Goal: Information Seeking & Learning: Learn about a topic

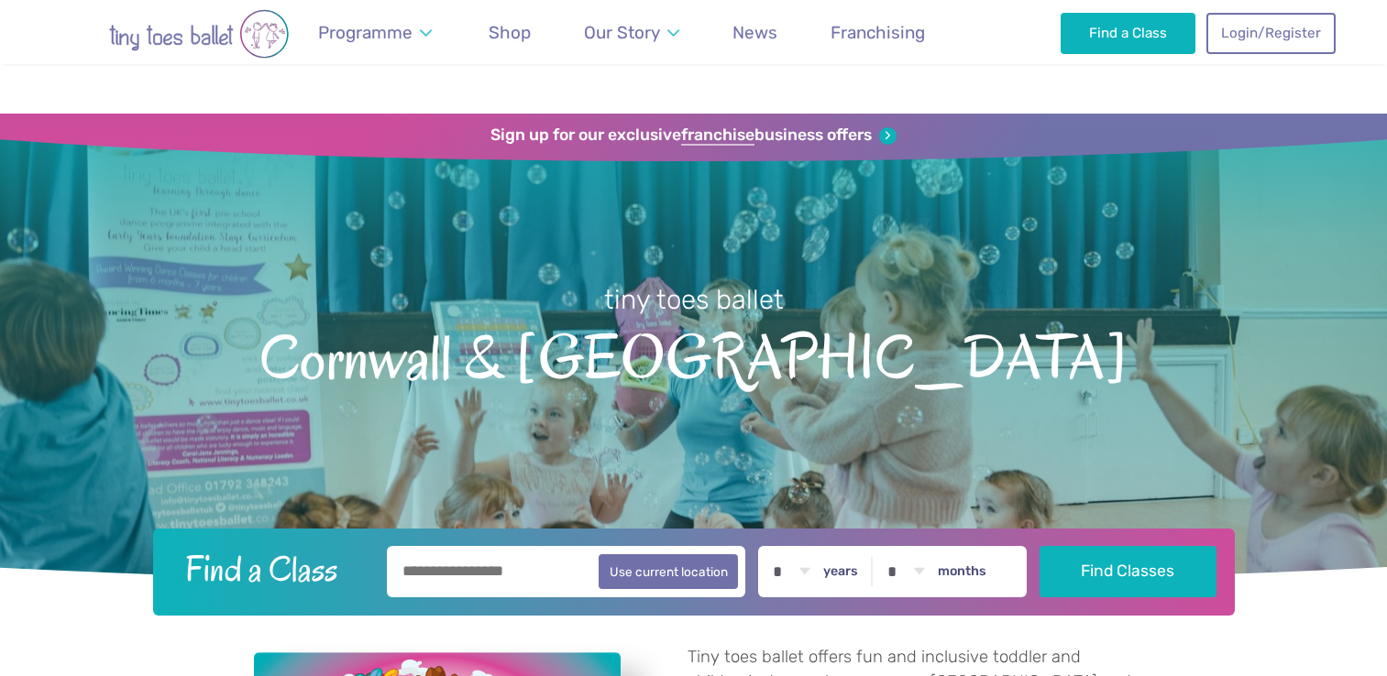
scroll to position [2928, 0]
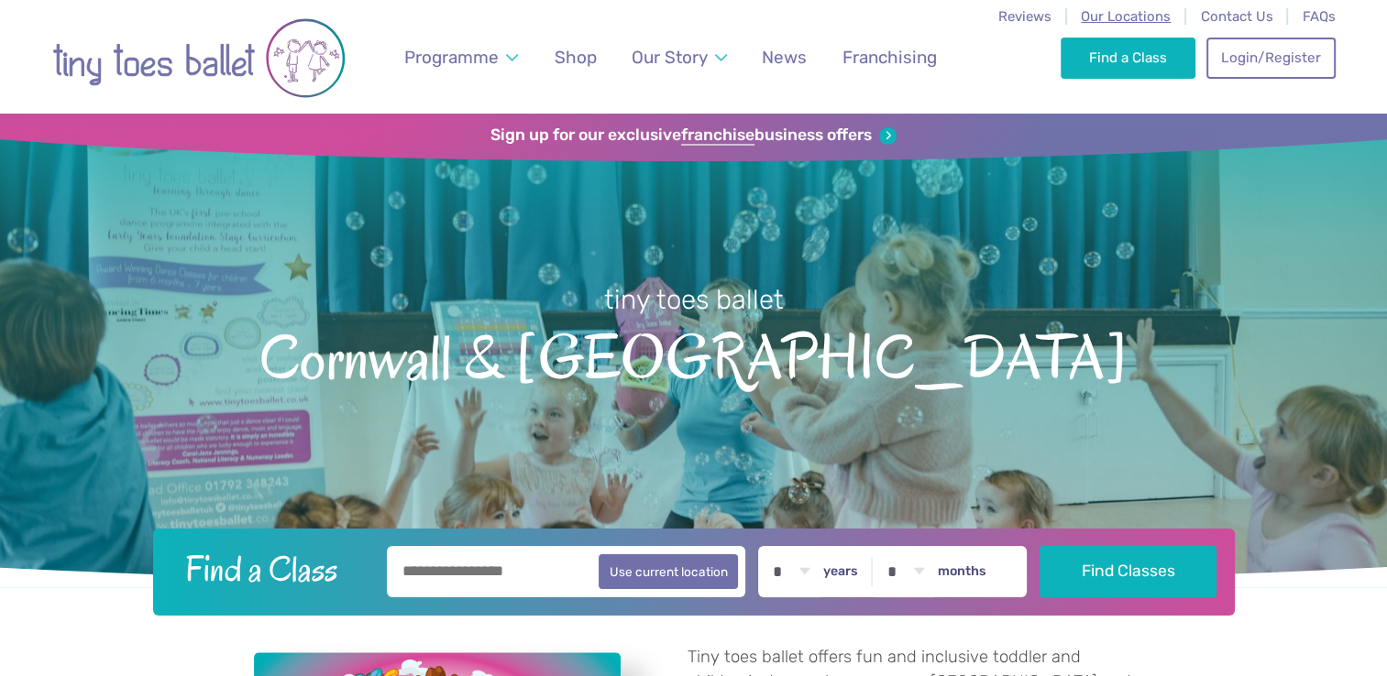
click at [1085, 15] on span "Our Locations" at bounding box center [1125, 16] width 90 height 16
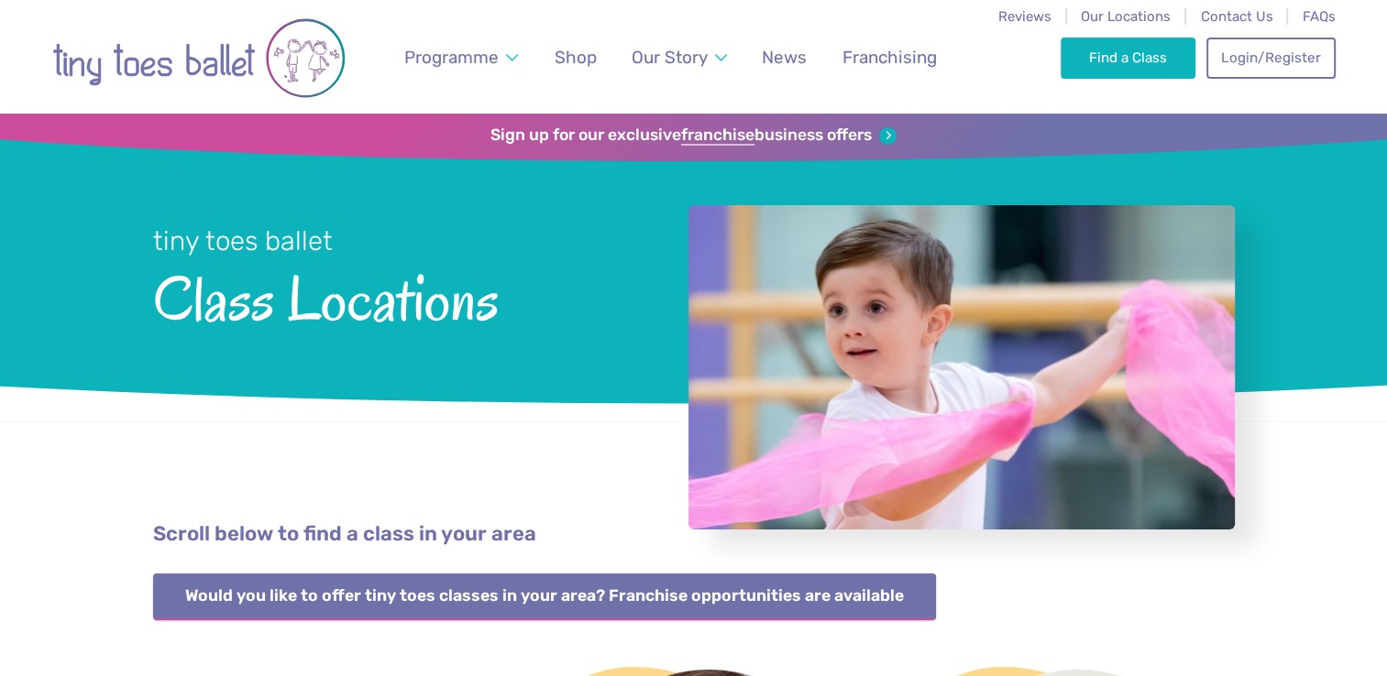
click at [787, 606] on link "Would you like to offer tiny toes classes in your area? Franchise opportunities…" at bounding box center [545, 597] width 784 height 47
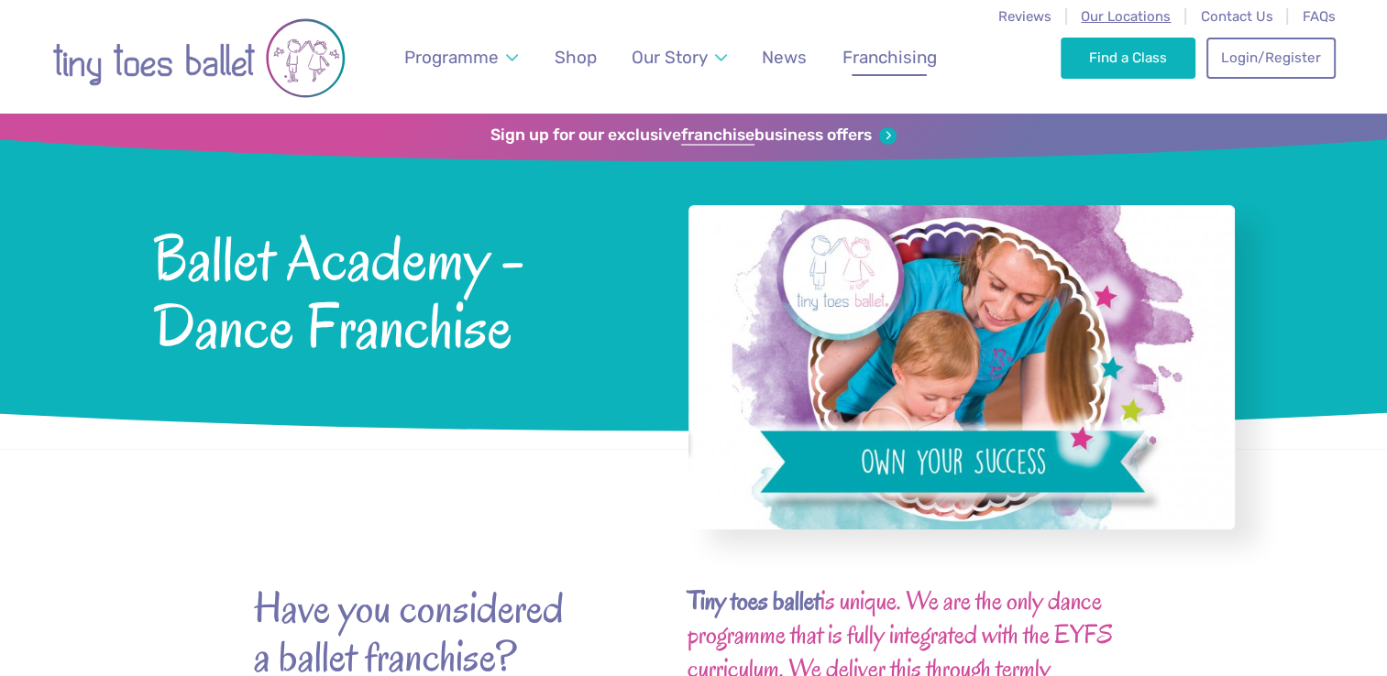
click at [1140, 23] on span "Our Locations" at bounding box center [1125, 16] width 90 height 16
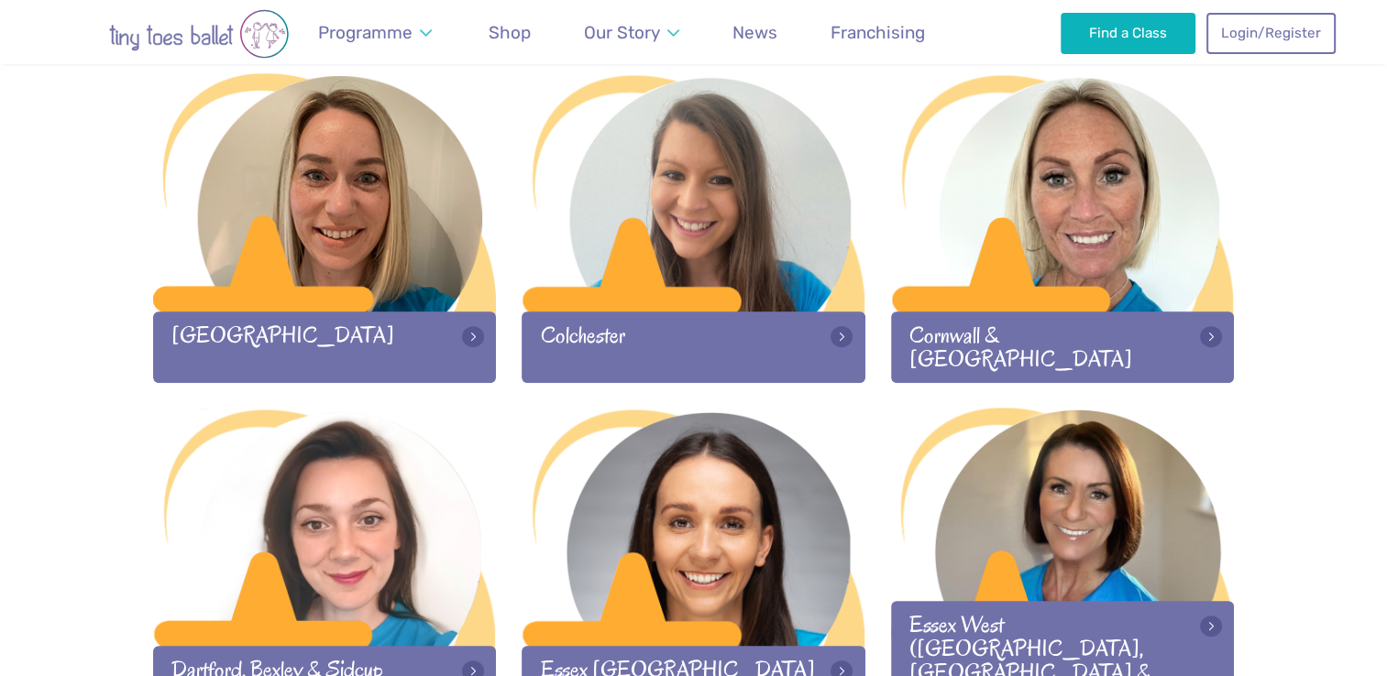
scroll to position [932, 0]
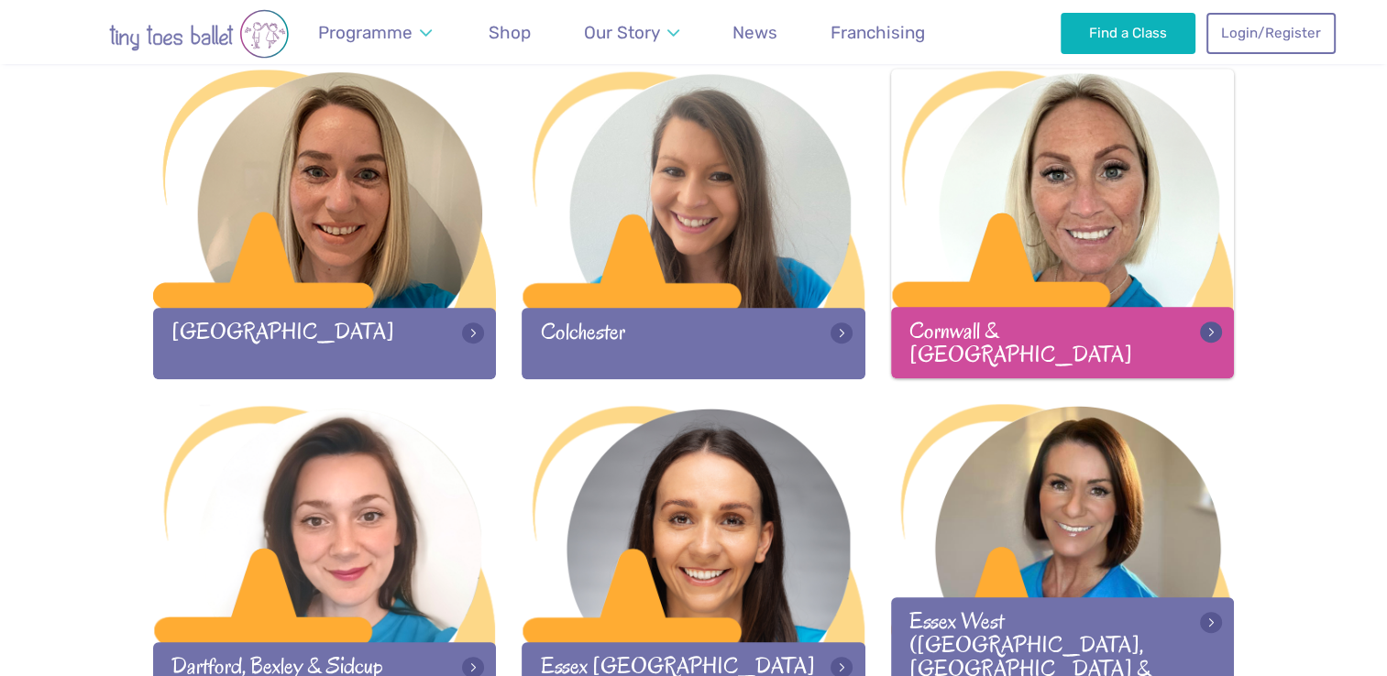
click at [1053, 200] on div at bounding box center [1063, 190] width 344 height 242
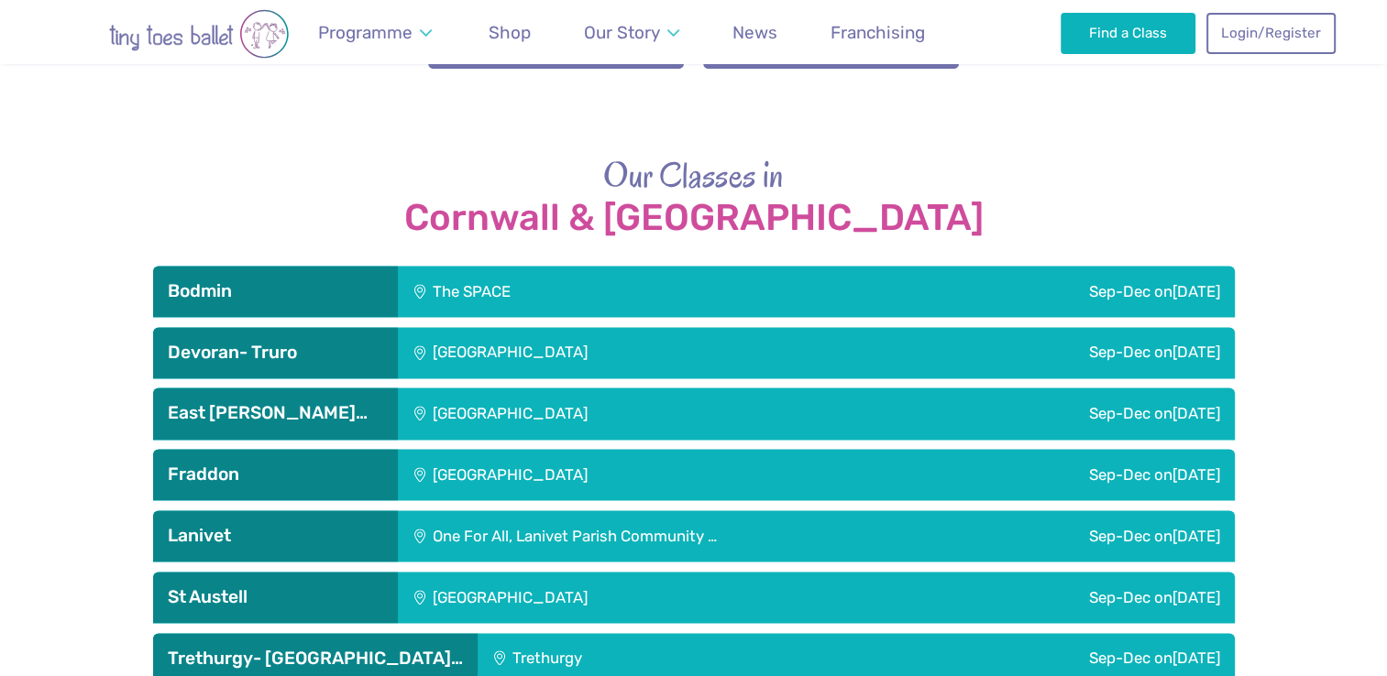
scroll to position [2467, 0]
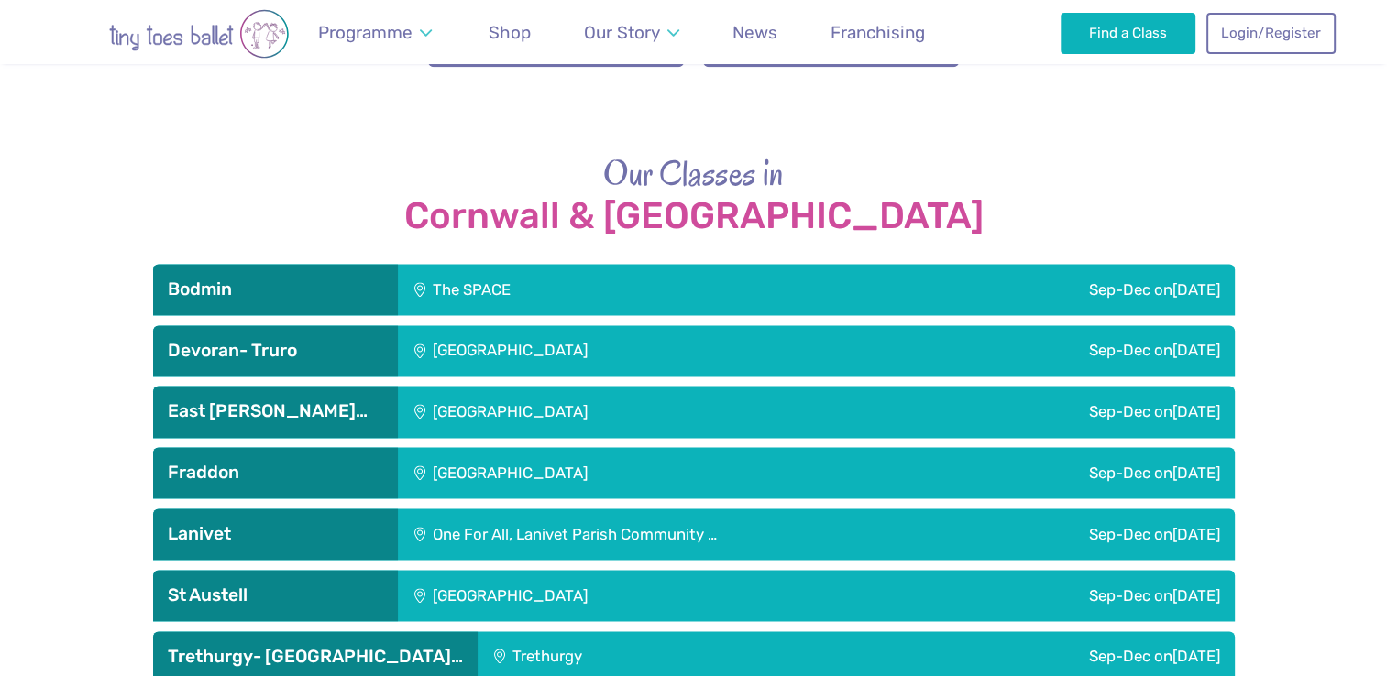
click at [493, 447] on div "[GEOGRAPHIC_DATA]" at bounding box center [632, 472] width 469 height 51
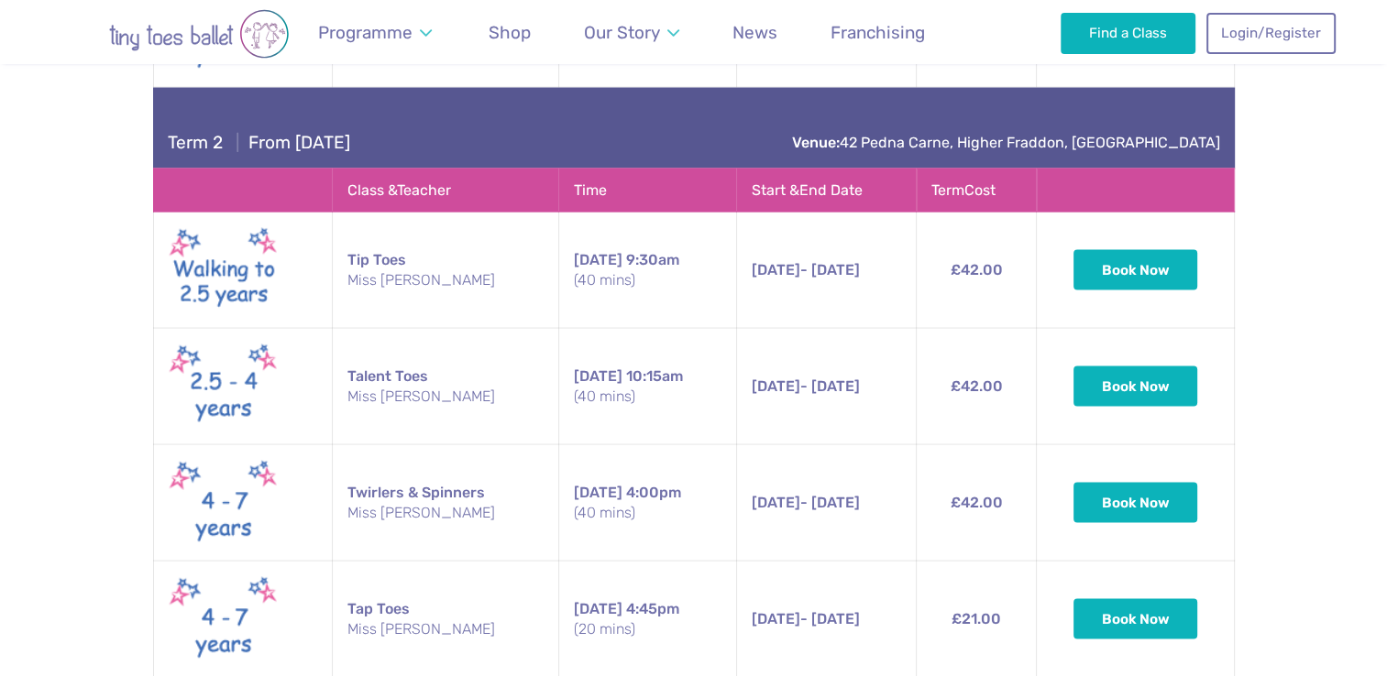
scroll to position [3470, 0]
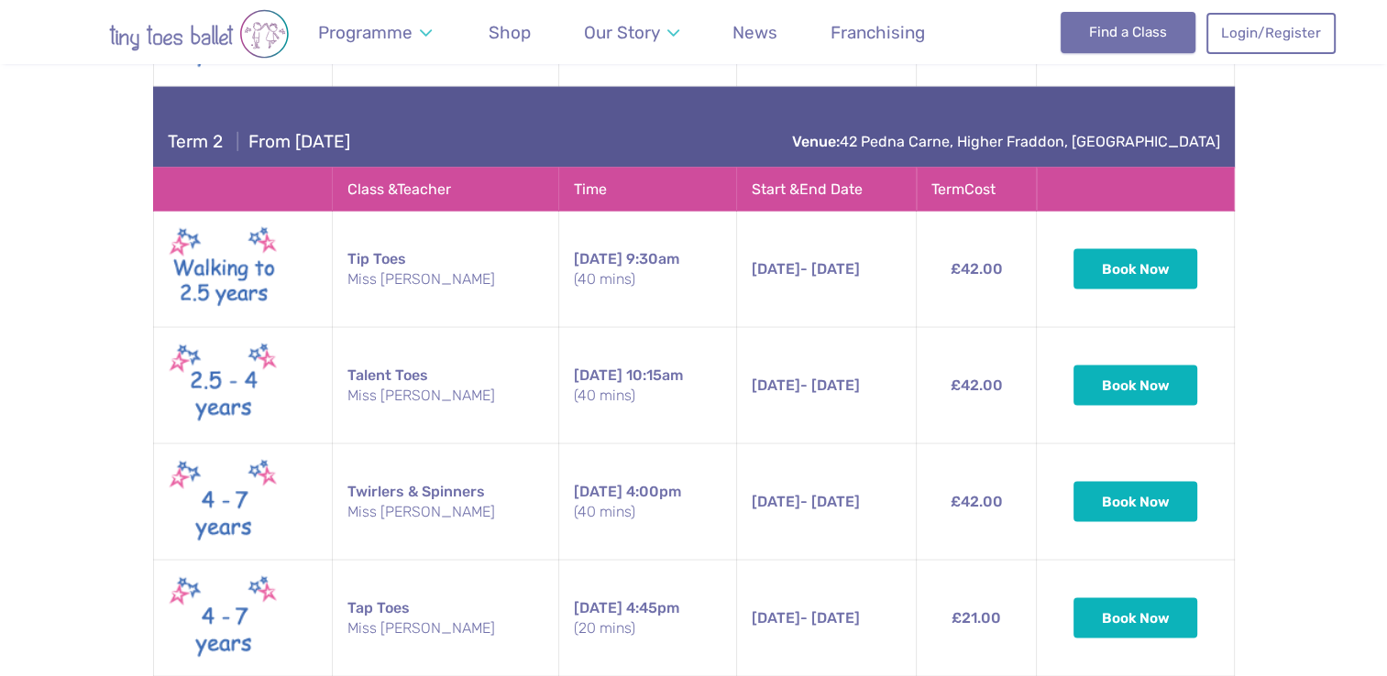
drag, startPoint x: 493, startPoint y: 414, endPoint x: 1085, endPoint y: 15, distance: 714.2
click at [1085, 15] on link "Find a Class" at bounding box center [1127, 32] width 135 height 40
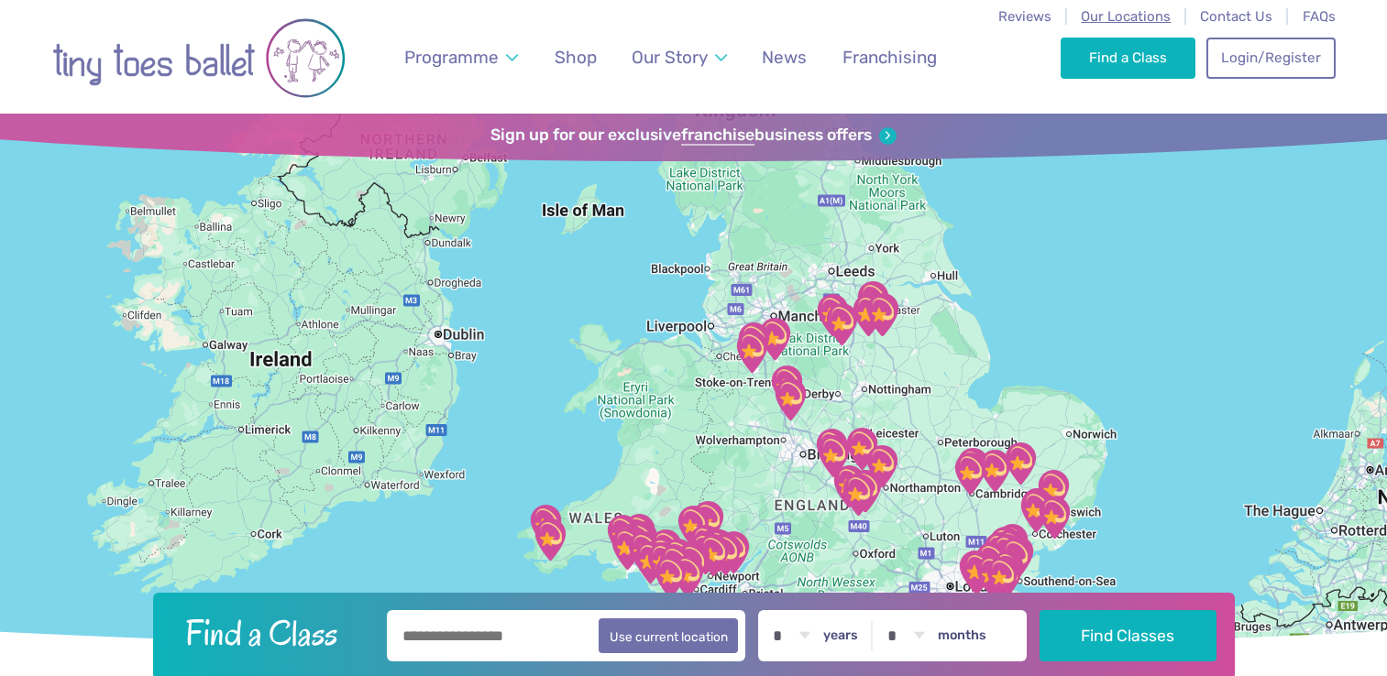
click at [1139, 16] on span "Our Locations" at bounding box center [1125, 16] width 90 height 16
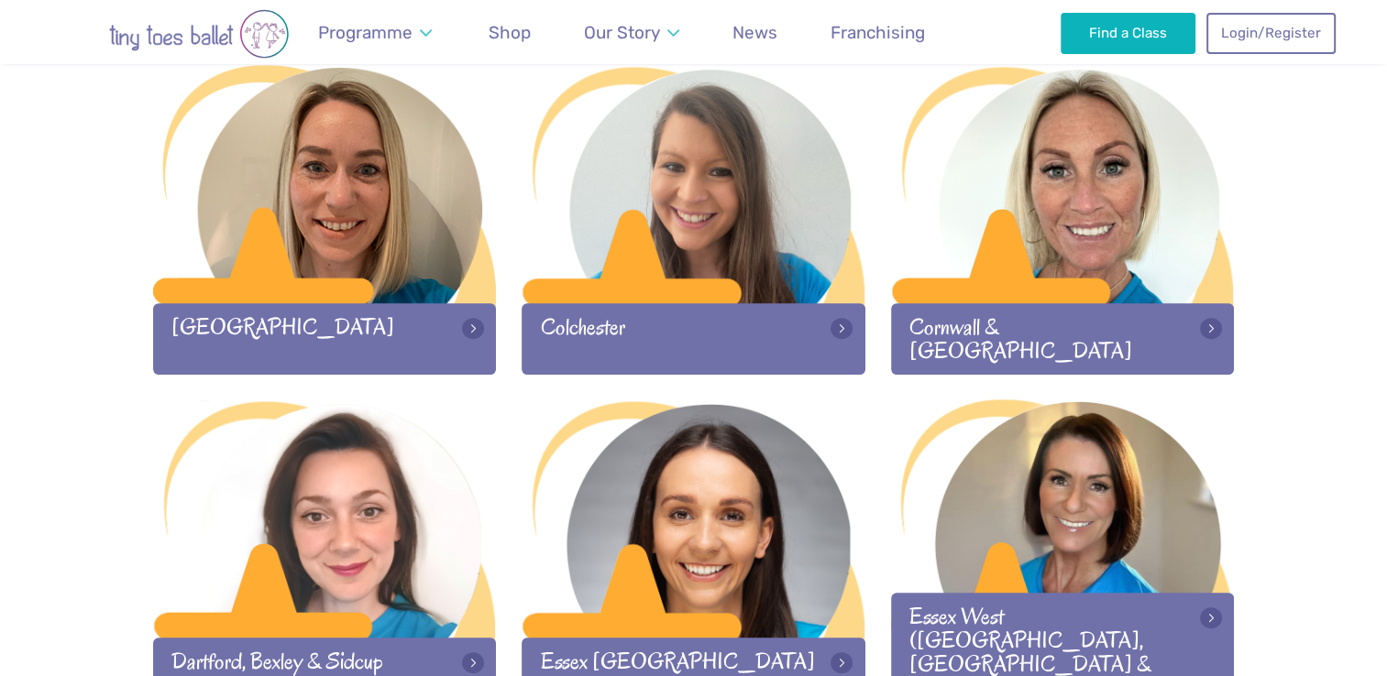
scroll to position [948, 0]
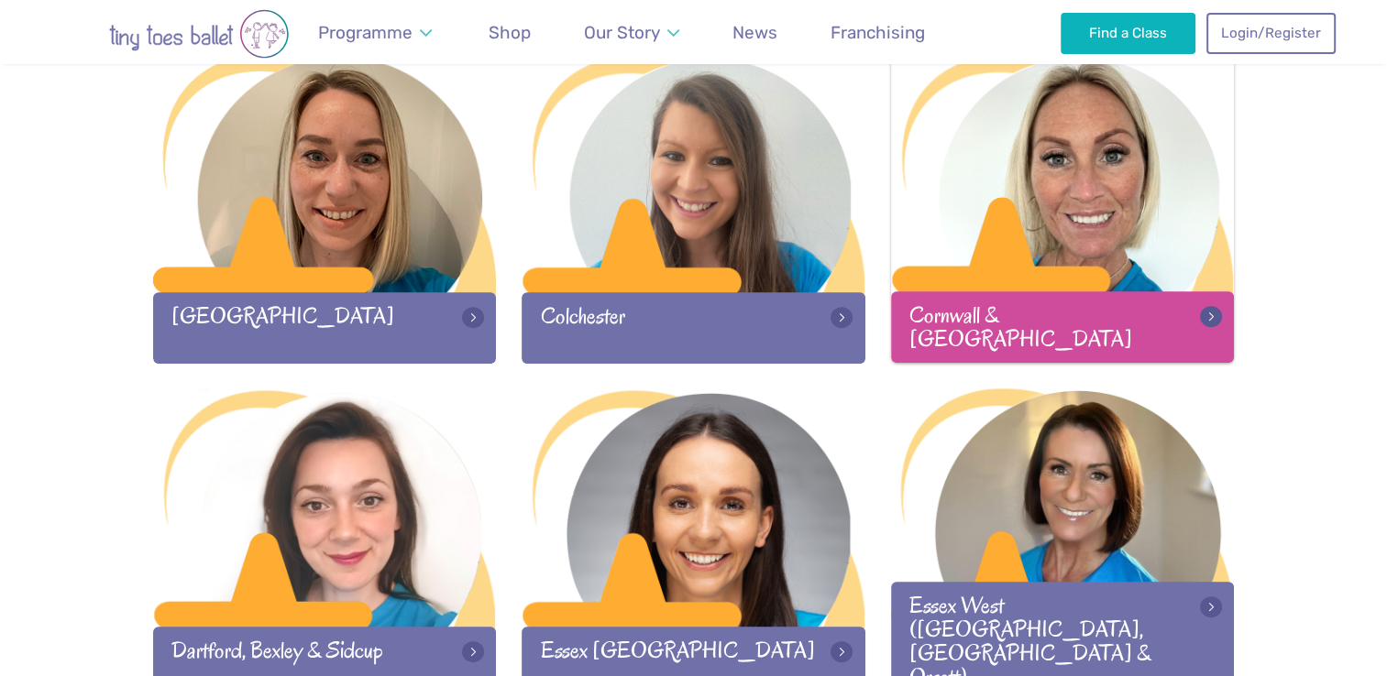
click at [1016, 224] on div at bounding box center [1063, 174] width 344 height 242
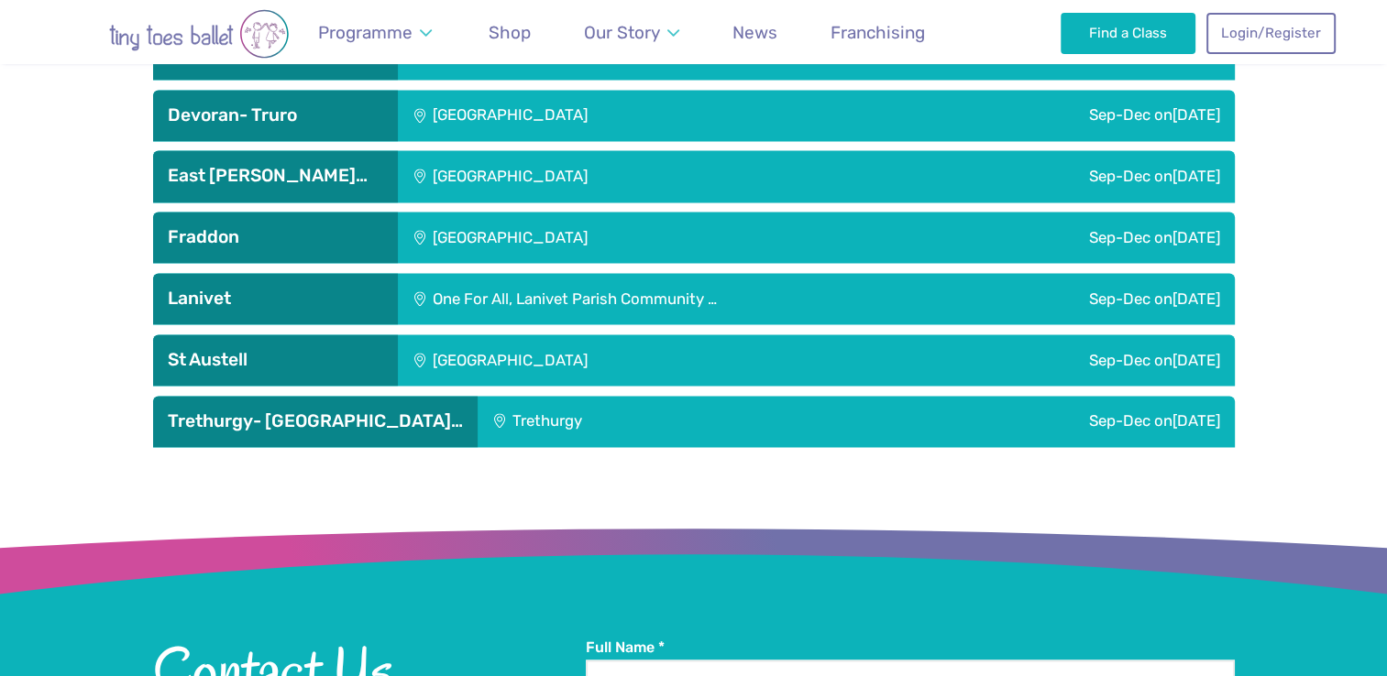
scroll to position [2677, 0]
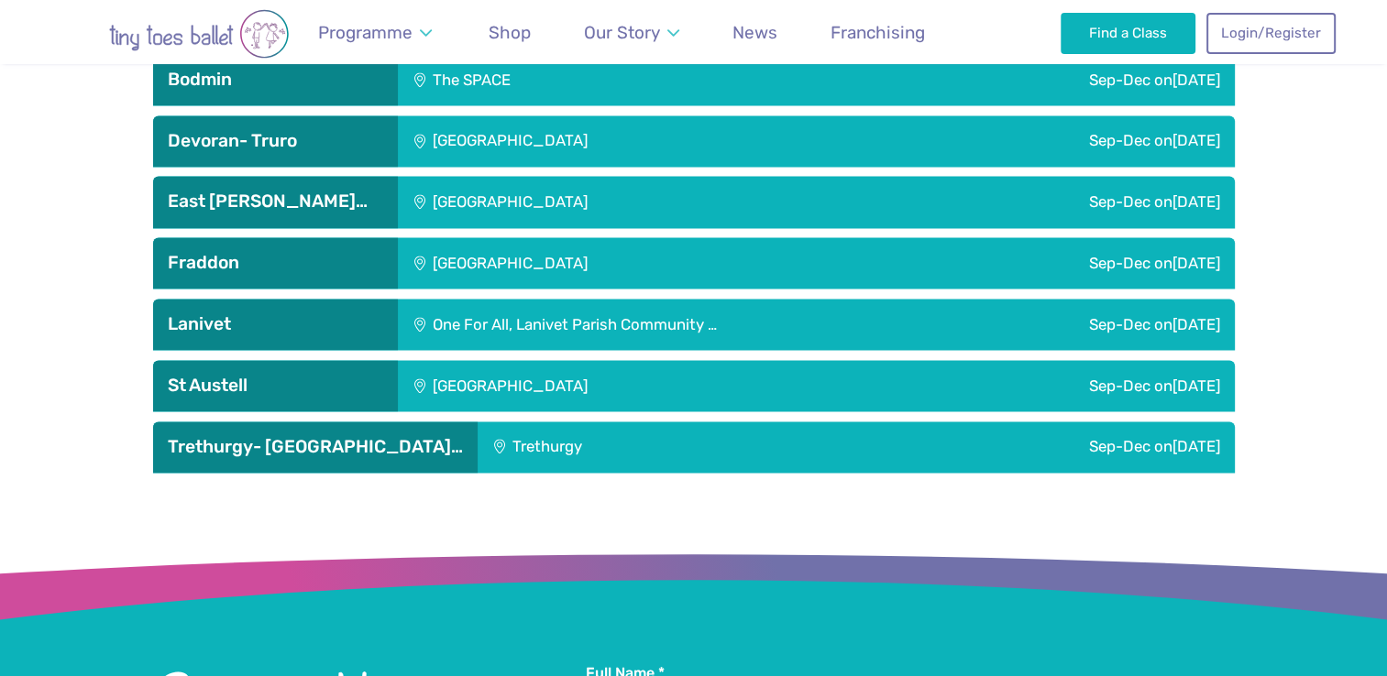
click at [532, 237] on div "Fraddon Village Hall" at bounding box center [632, 262] width 469 height 51
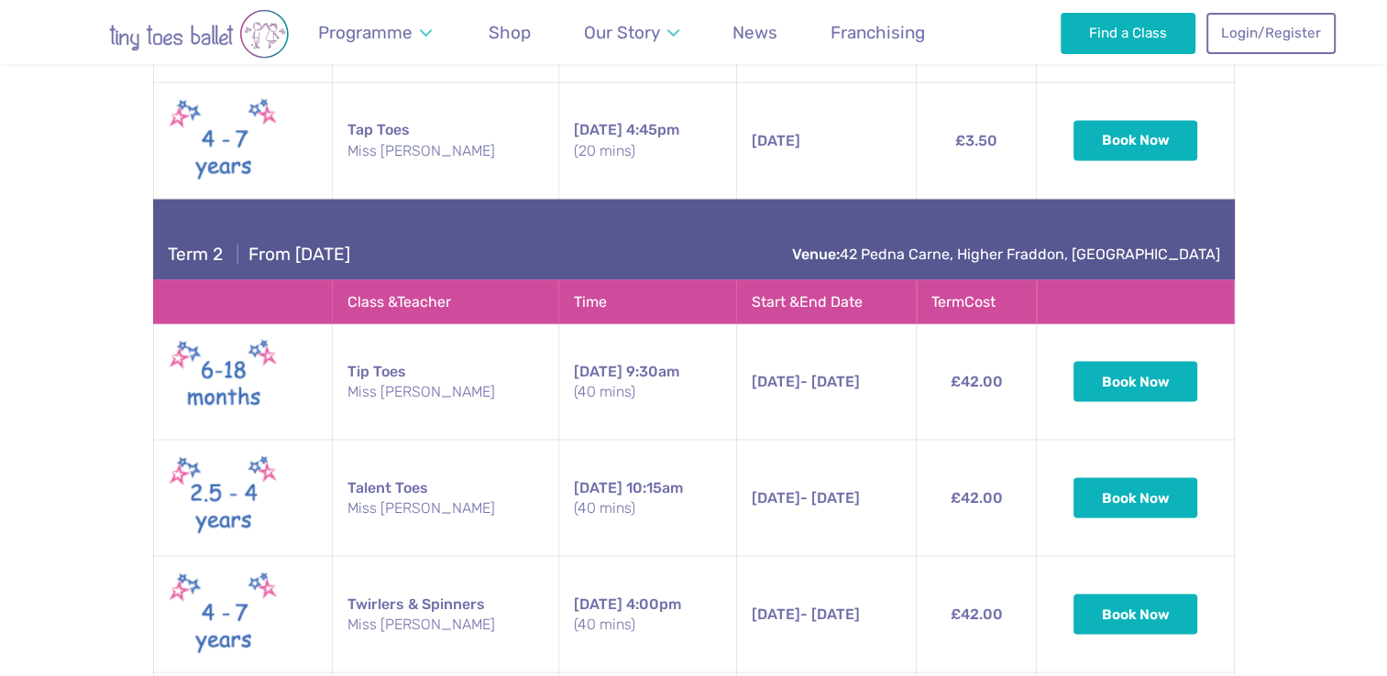
scroll to position [3370, 0]
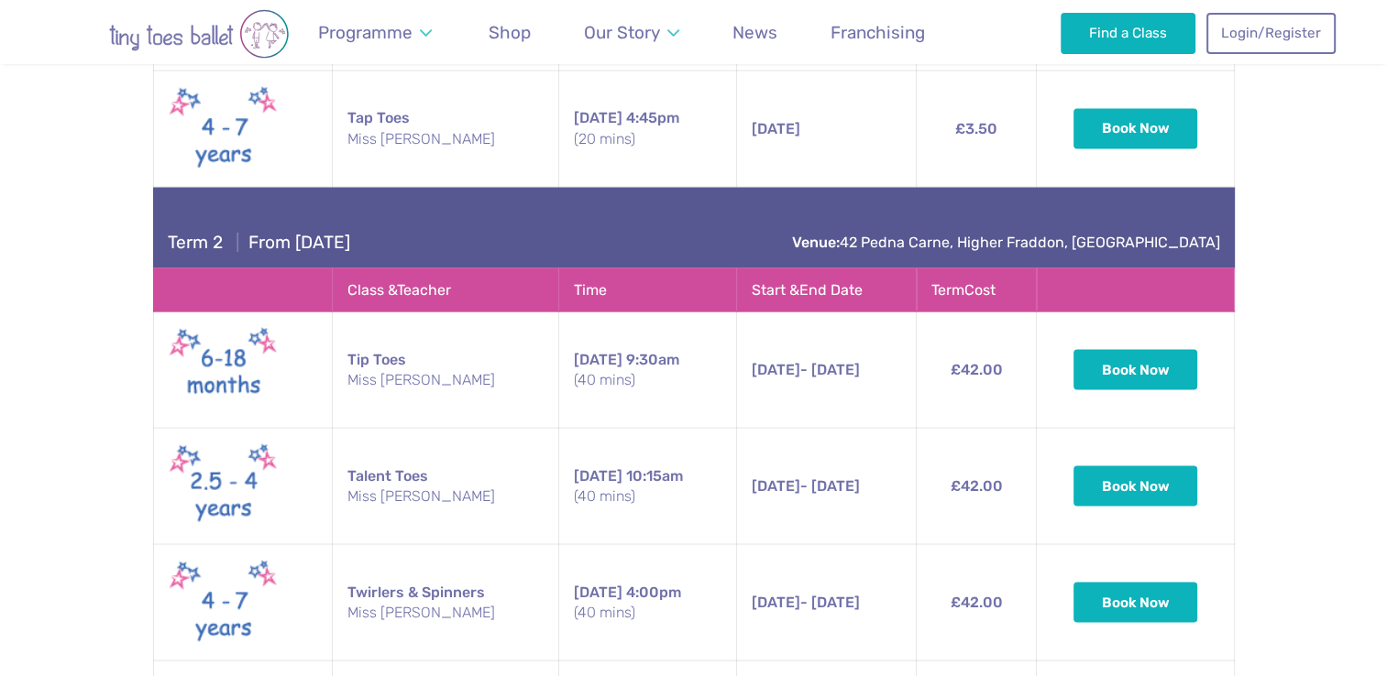
click at [811, 544] on td "4th Nov - 9th Dec Tuesday 4th Nov - 9th Dec 4:00pm (40 mins)" at bounding box center [826, 602] width 180 height 116
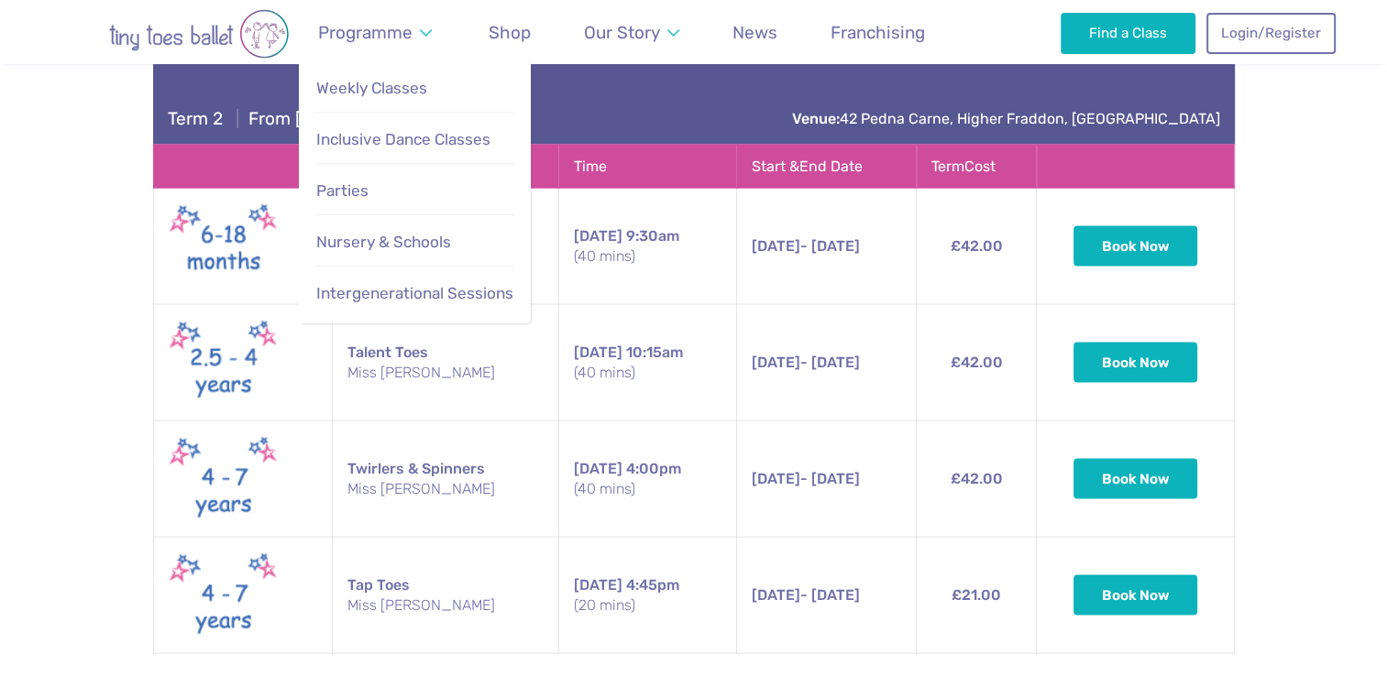
scroll to position [3498, 0]
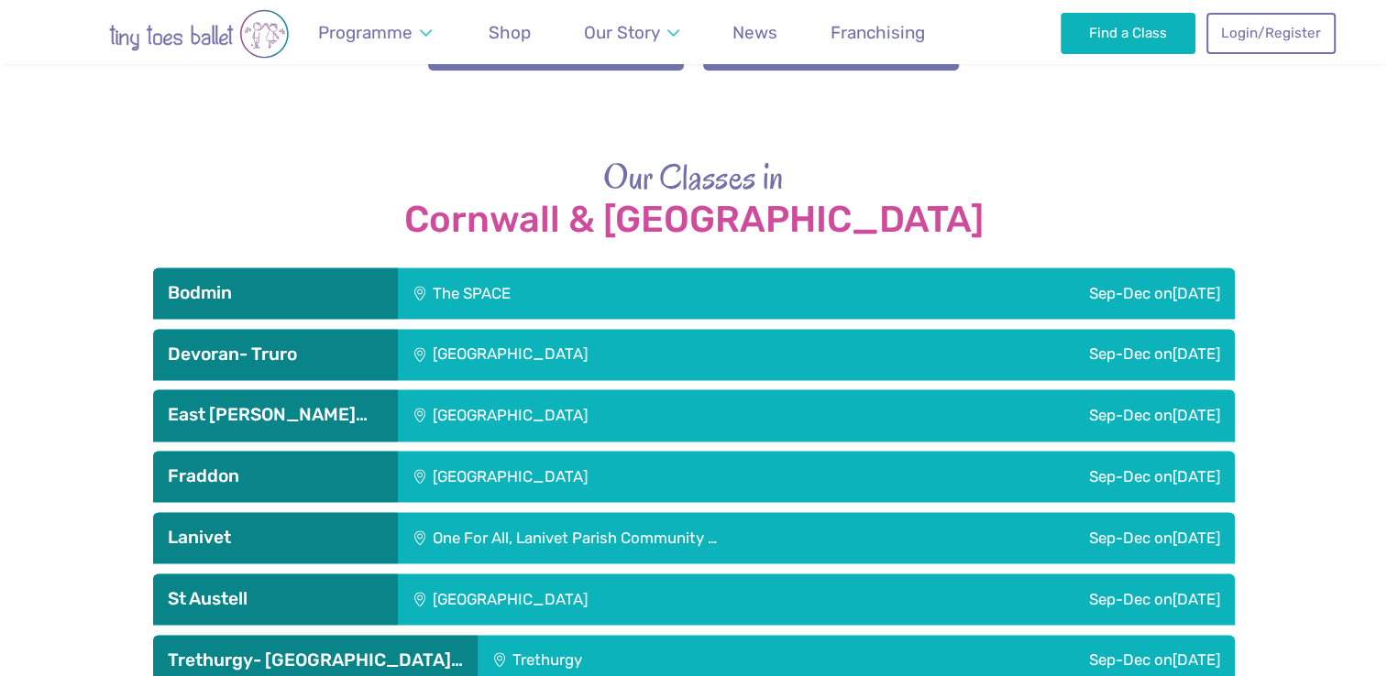
scroll to position [2467, 0]
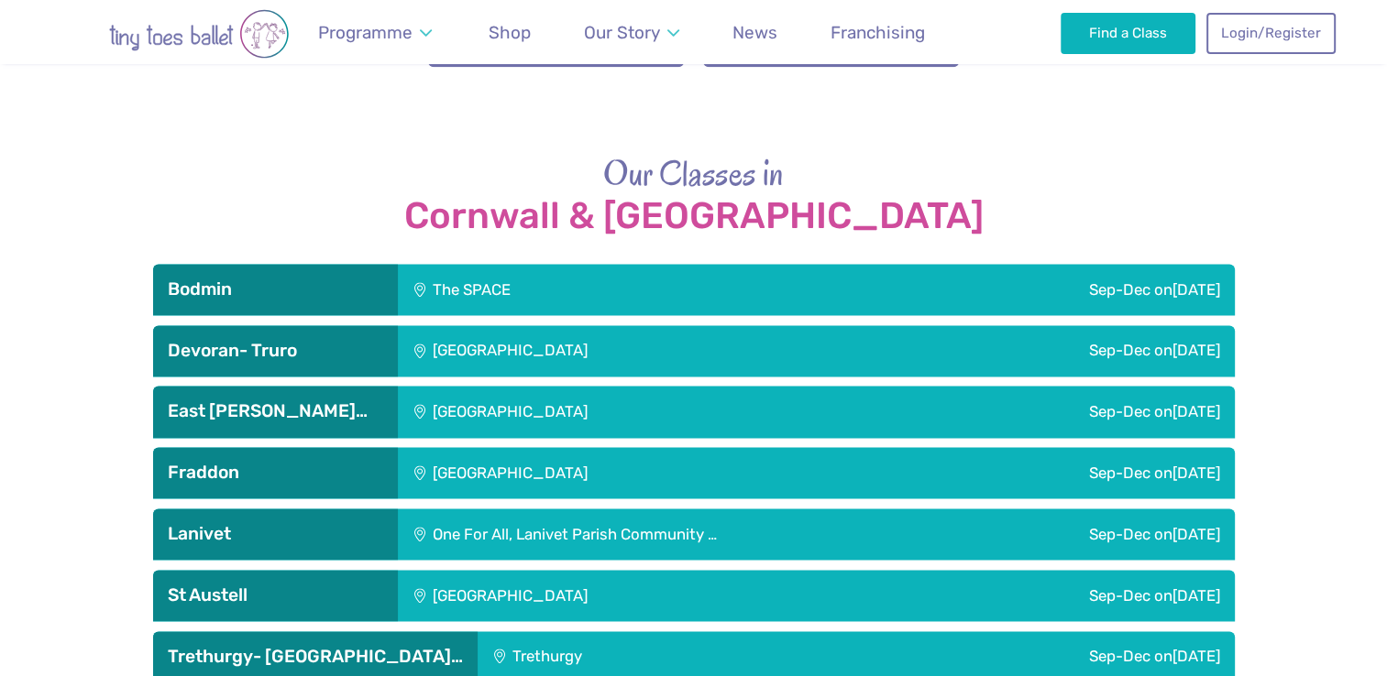
click at [609, 447] on div "[GEOGRAPHIC_DATA]" at bounding box center [632, 472] width 469 height 51
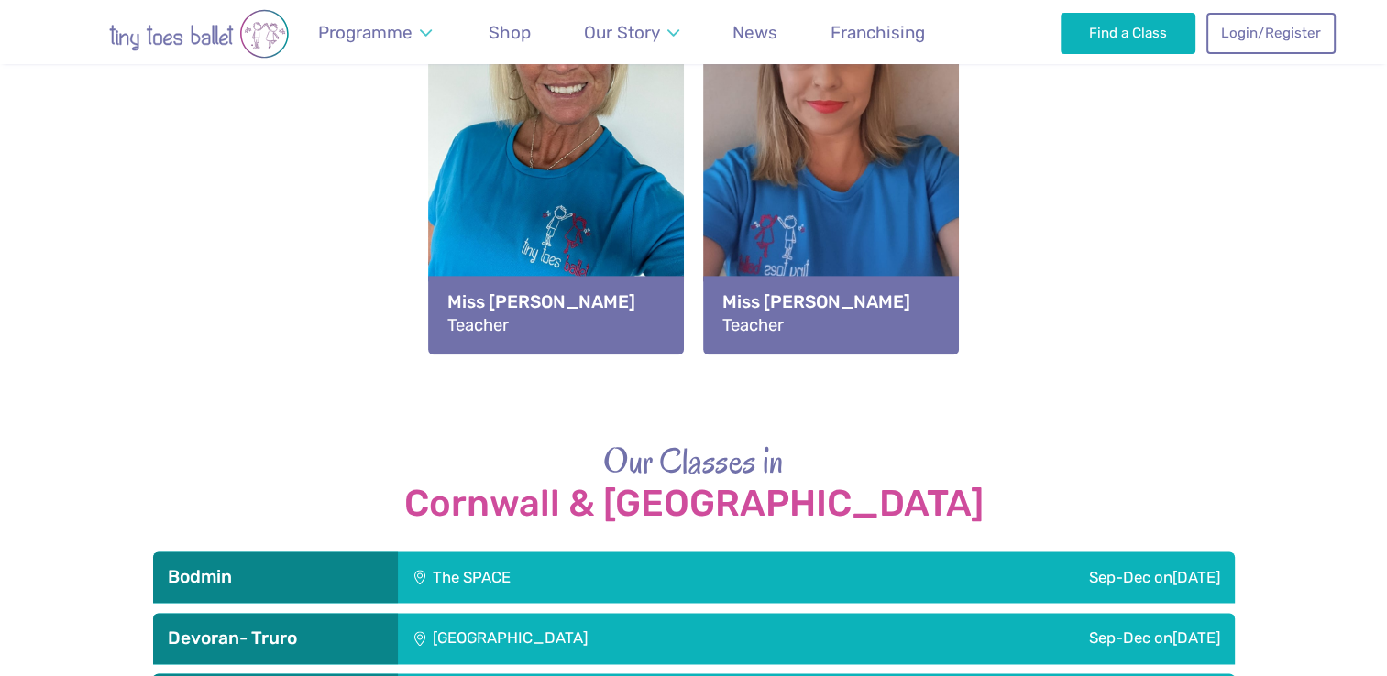
scroll to position [2071, 0]
